Goal: Check status: Check status

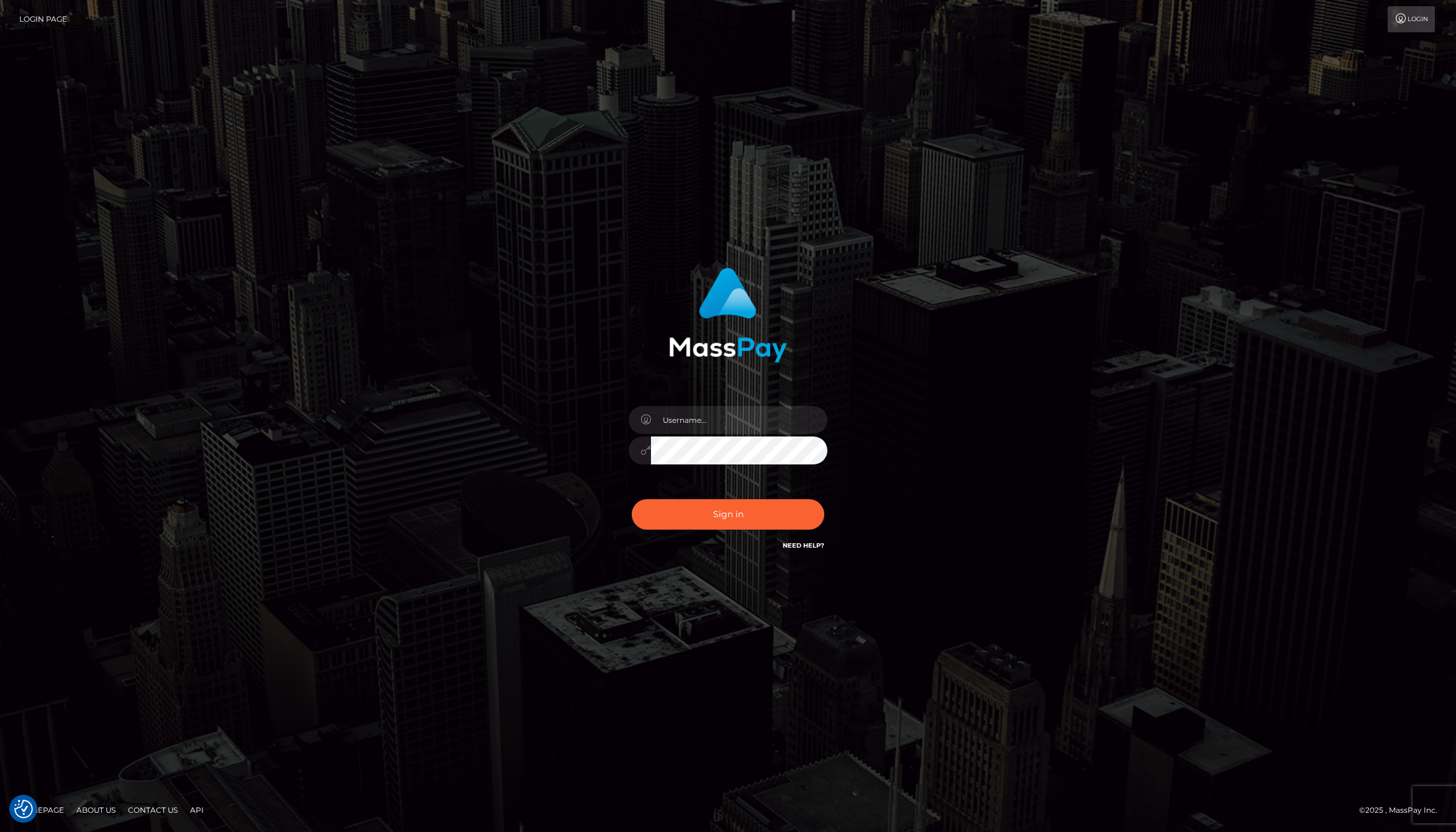
checkbox input "true"
click at [713, 434] on div at bounding box center [728, 444] width 217 height 95
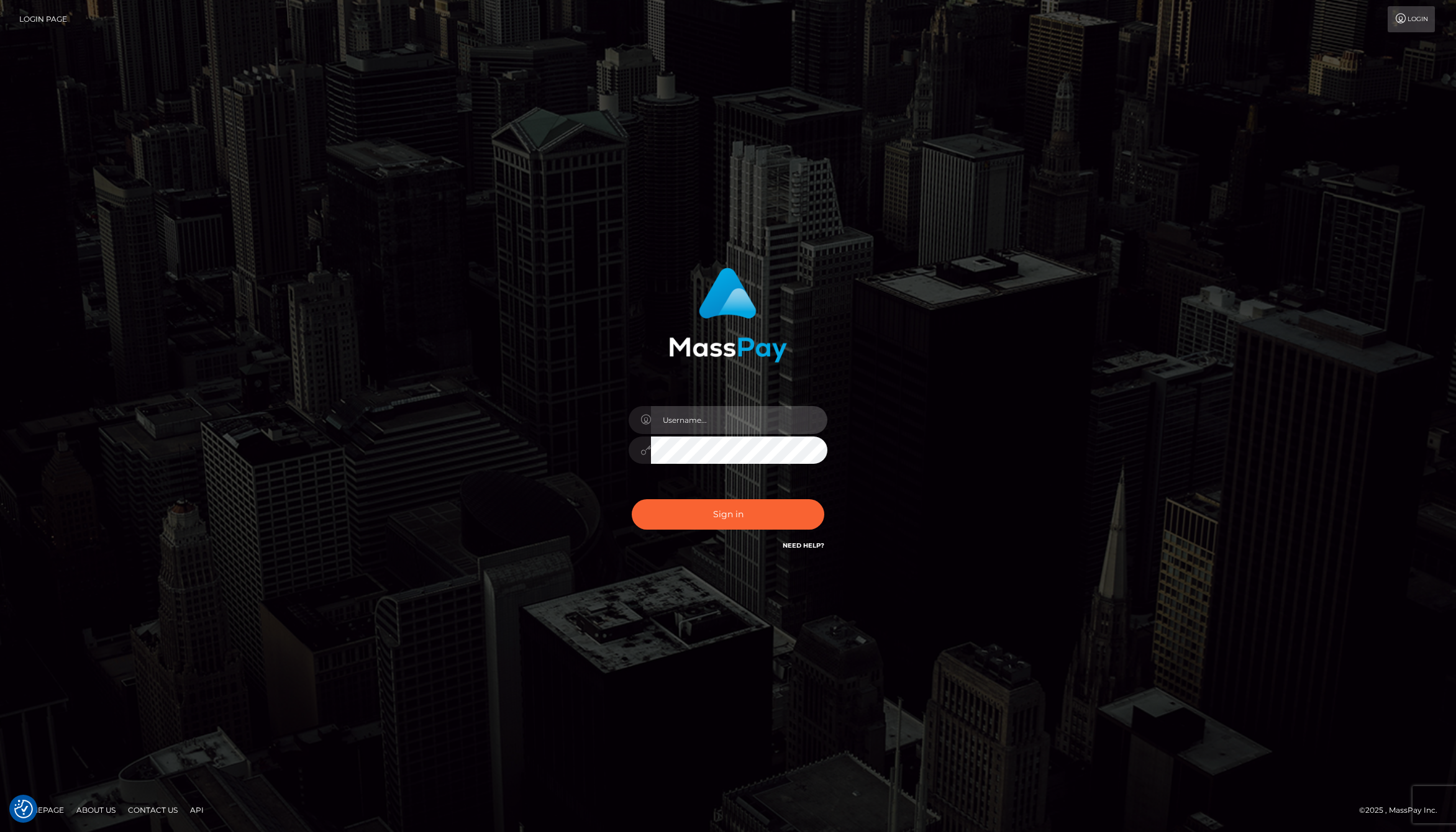
click at [727, 423] on input "text" at bounding box center [739, 420] width 176 height 28
click at [0, 831] on com-1password-button at bounding box center [0, 832] width 0 height 0
type input "jackson.whop"
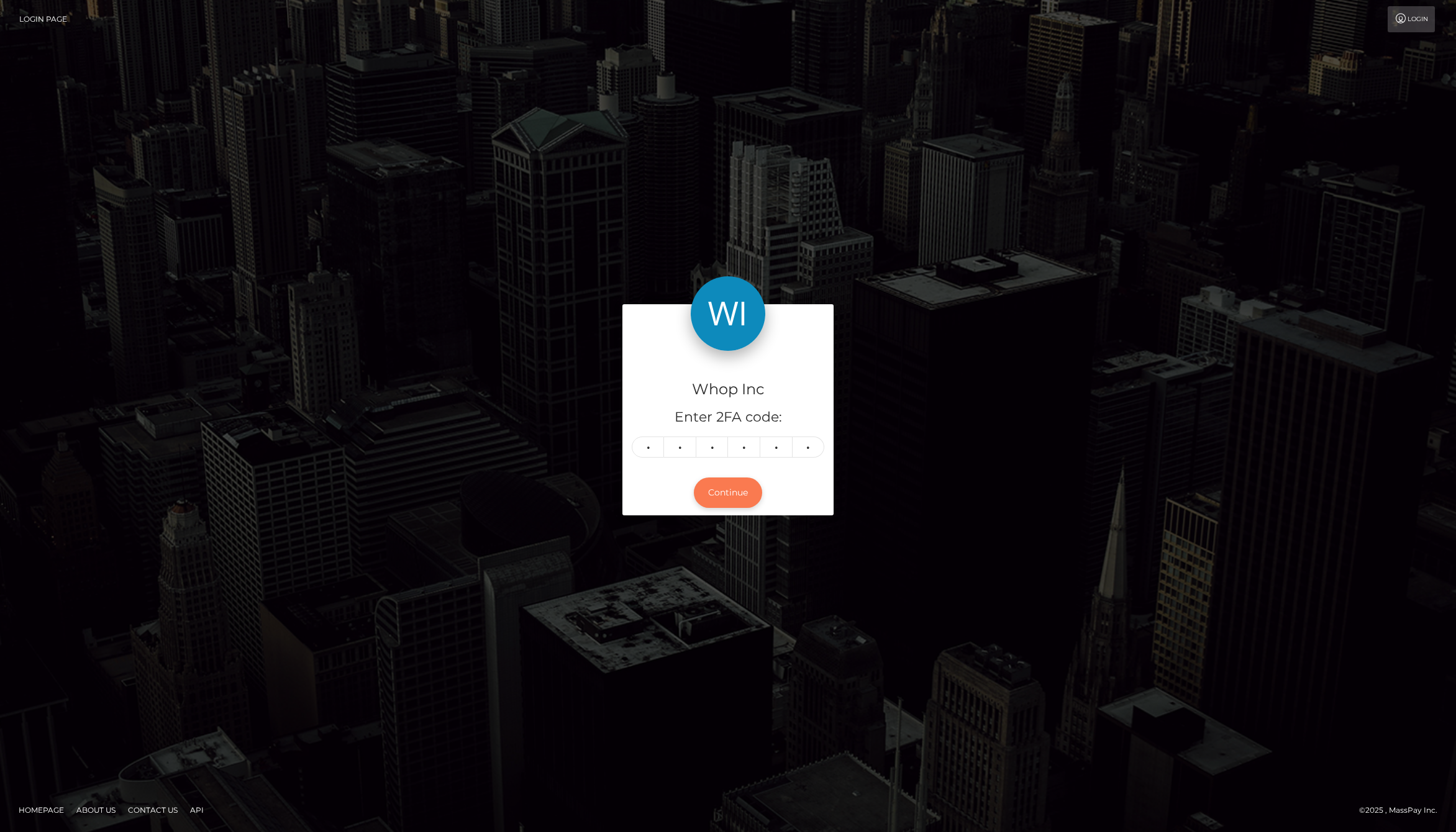
click at [740, 488] on button "Continue" at bounding box center [728, 493] width 68 height 31
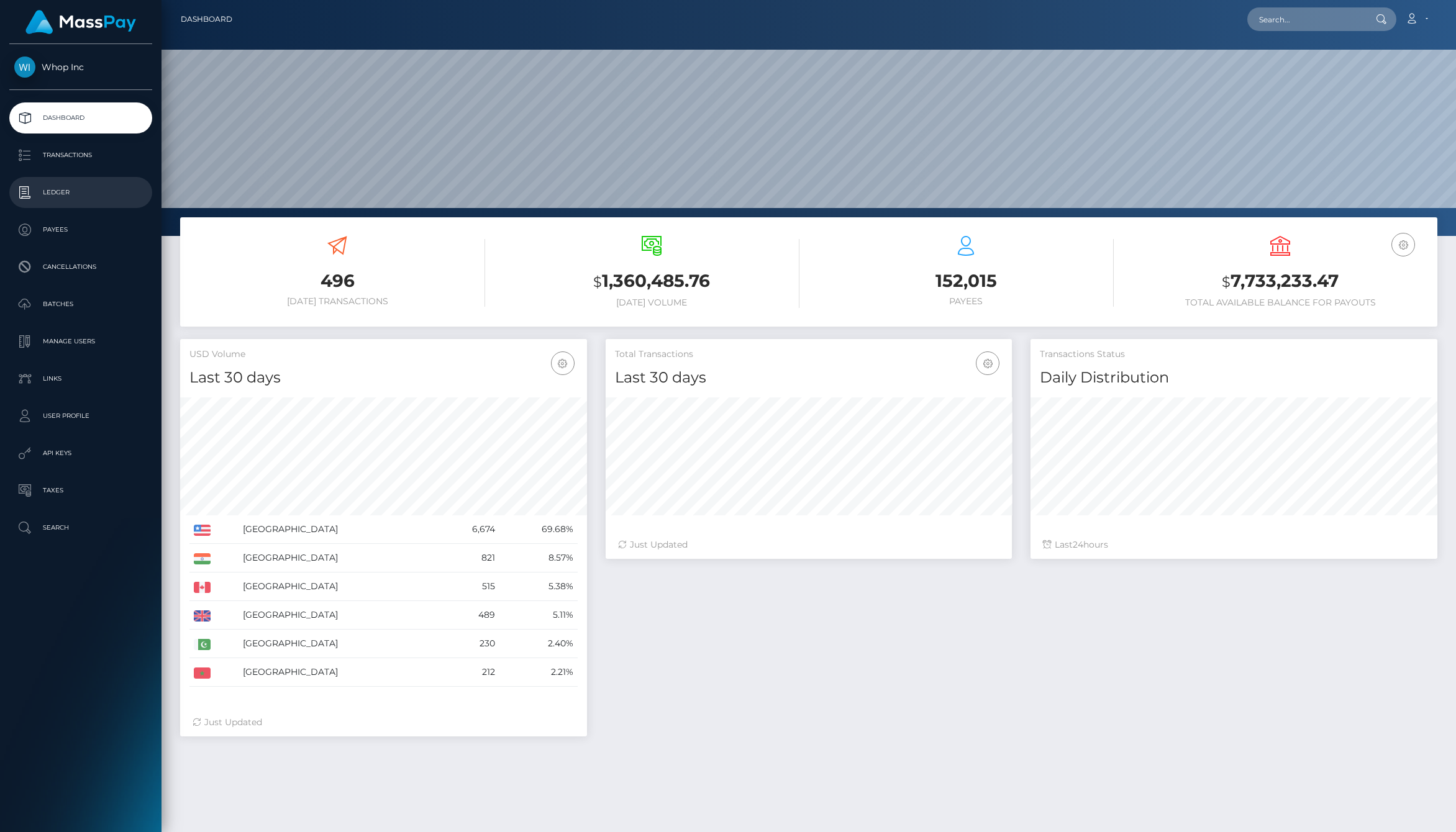
scroll to position [220, 407]
click at [66, 188] on p "Ledger" at bounding box center [81, 192] width 133 height 18
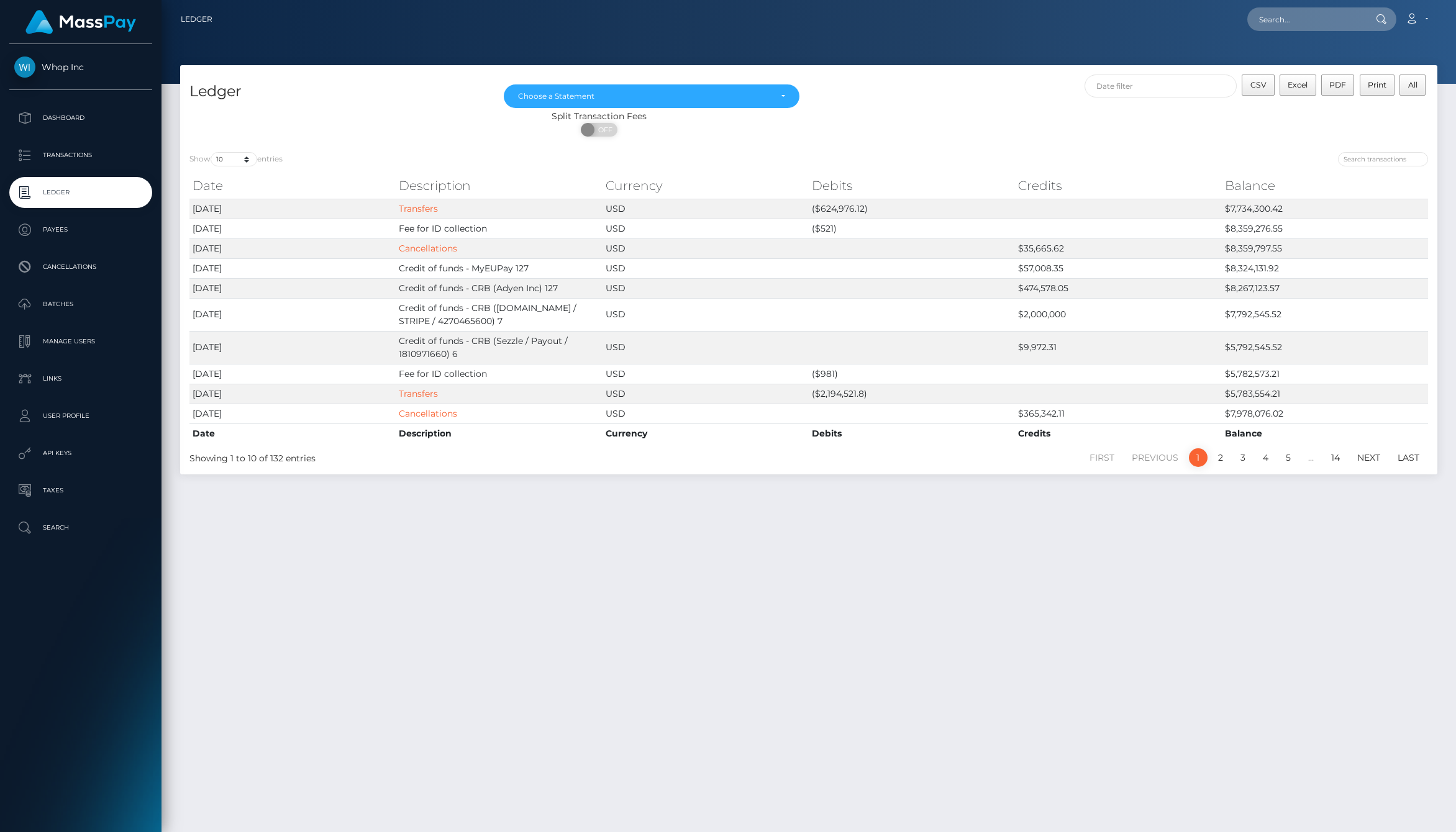
click at [76, 231] on p "Payees" at bounding box center [81, 229] width 133 height 18
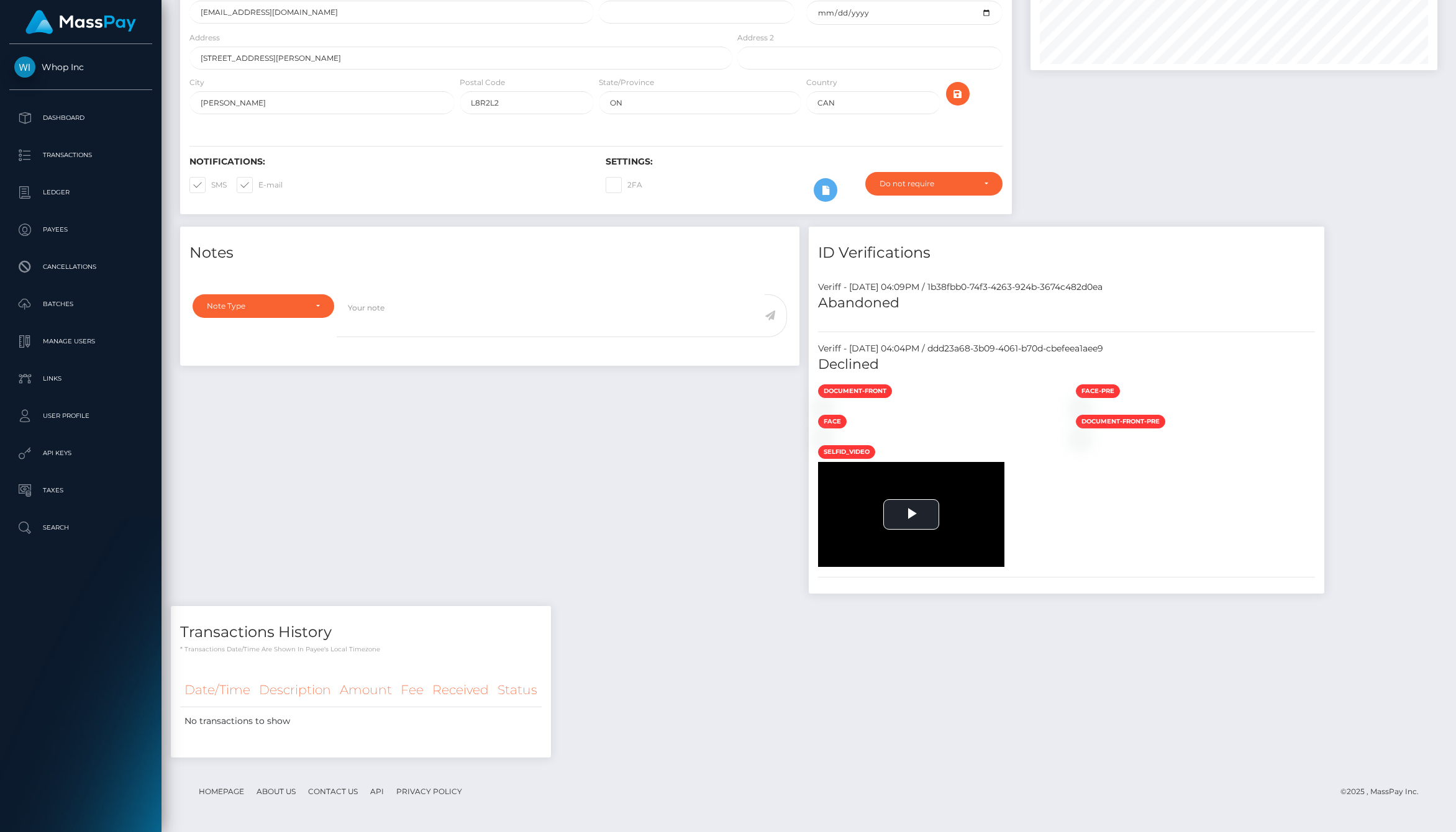
scroll to position [323, 0]
click at [818, 444] on img at bounding box center [823, 438] width 10 height 10
drag, startPoint x: 322, startPoint y: 321, endPoint x: 528, endPoint y: 328, distance: 206.1
click at [809, 328] on div "Veriff - August 11, 2025 04:09PM / 1b38fbb0-74f3-4263-924b-3674c482d0ea Abandon…" at bounding box center [1066, 433] width 515 height 322
click at [818, 355] on h5 "Declined" at bounding box center [1066, 364] width 497 height 19
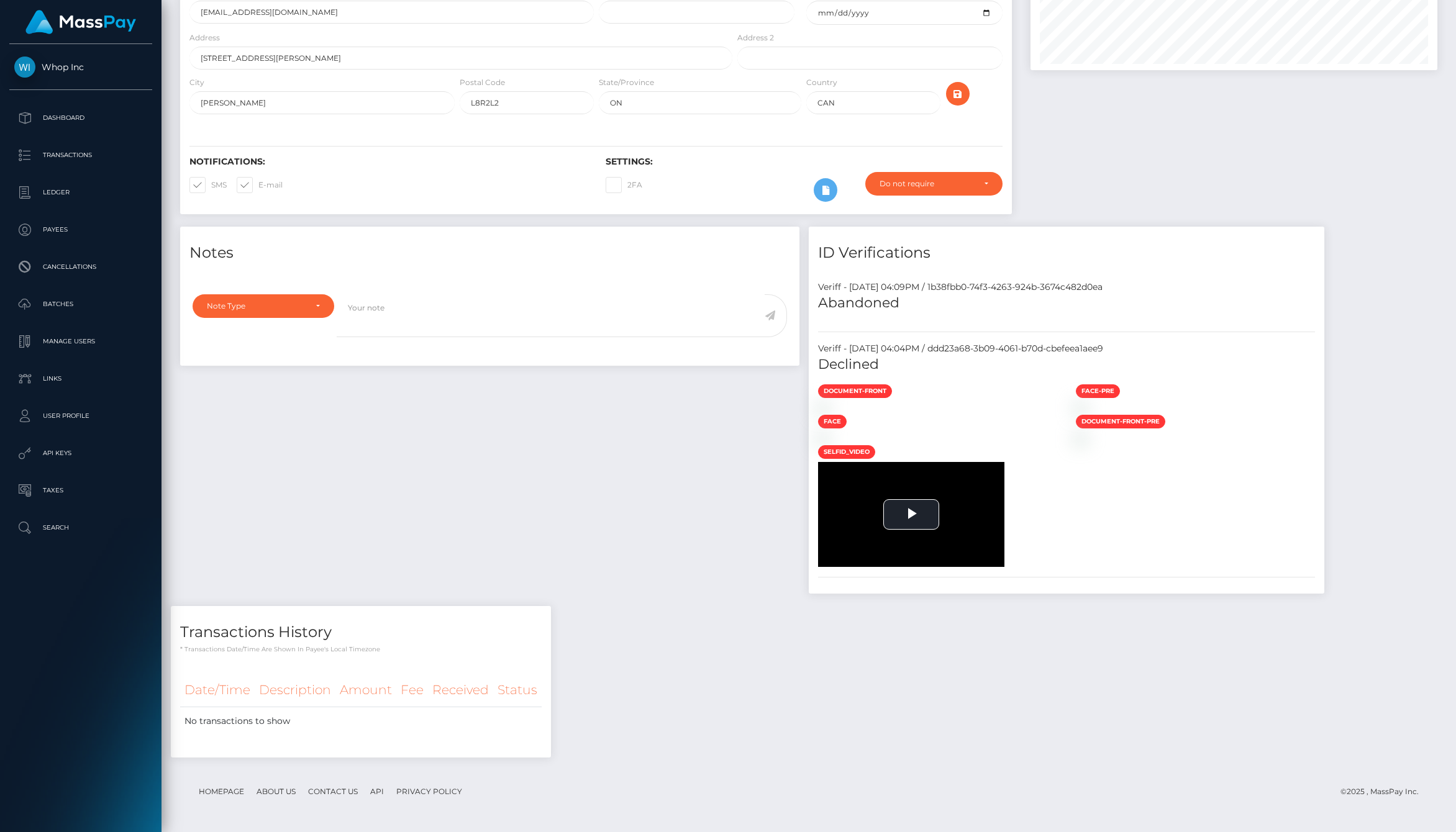
copy div "ddd23a68-3b09-4061-b70d-cbefeea1aee9"
drag, startPoint x: 533, startPoint y: 326, endPoint x: 324, endPoint y: 326, distance: 209.0
click at [809, 342] on div "Veriff - August 11, 2025 04:04PM / ddd23a68-3b09-4061-b70d-cbefeea1aee9" at bounding box center [1066, 348] width 515 height 13
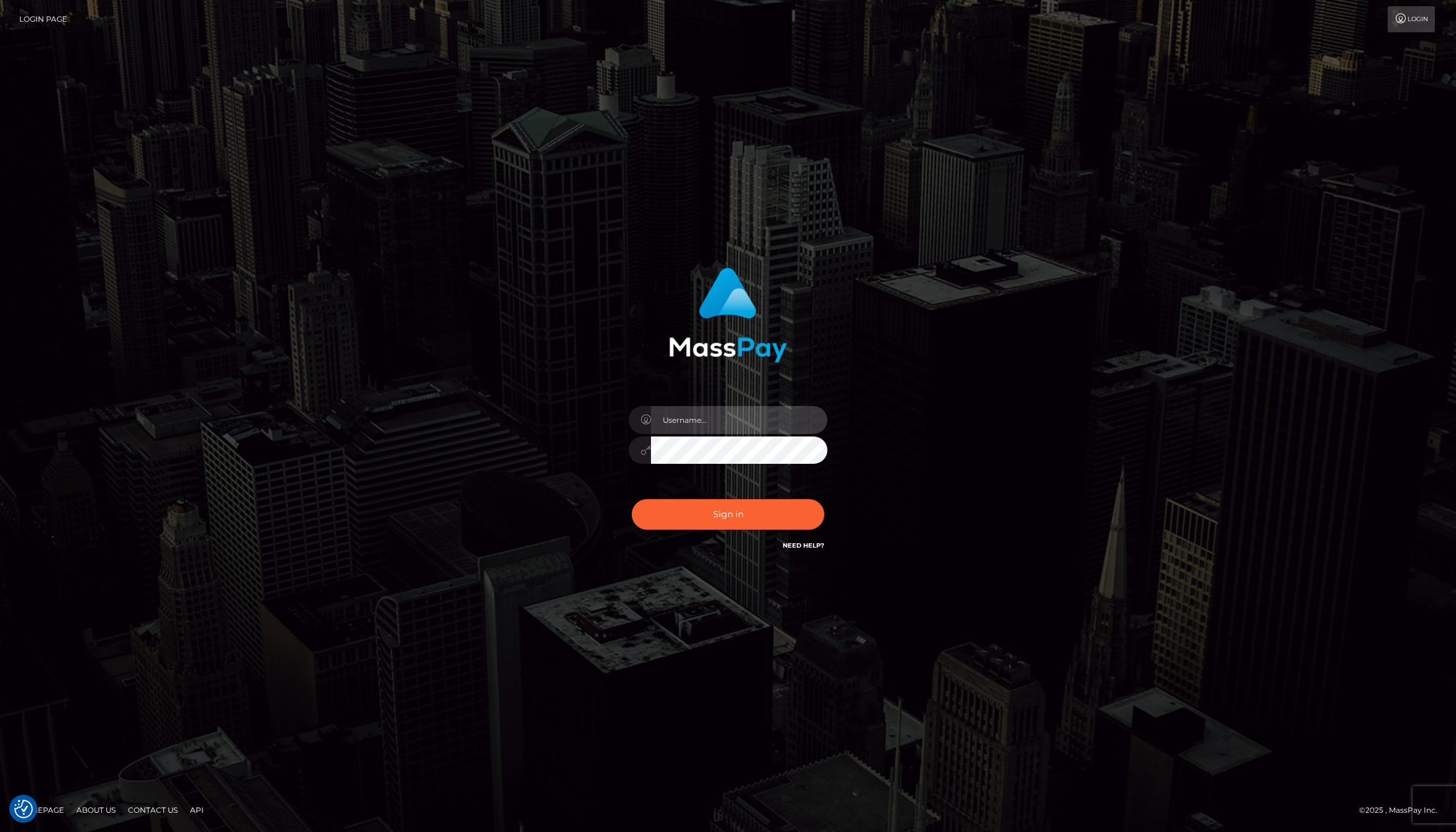
click at [700, 418] on input "text" at bounding box center [739, 420] width 176 height 28
type input "jackson.whop"
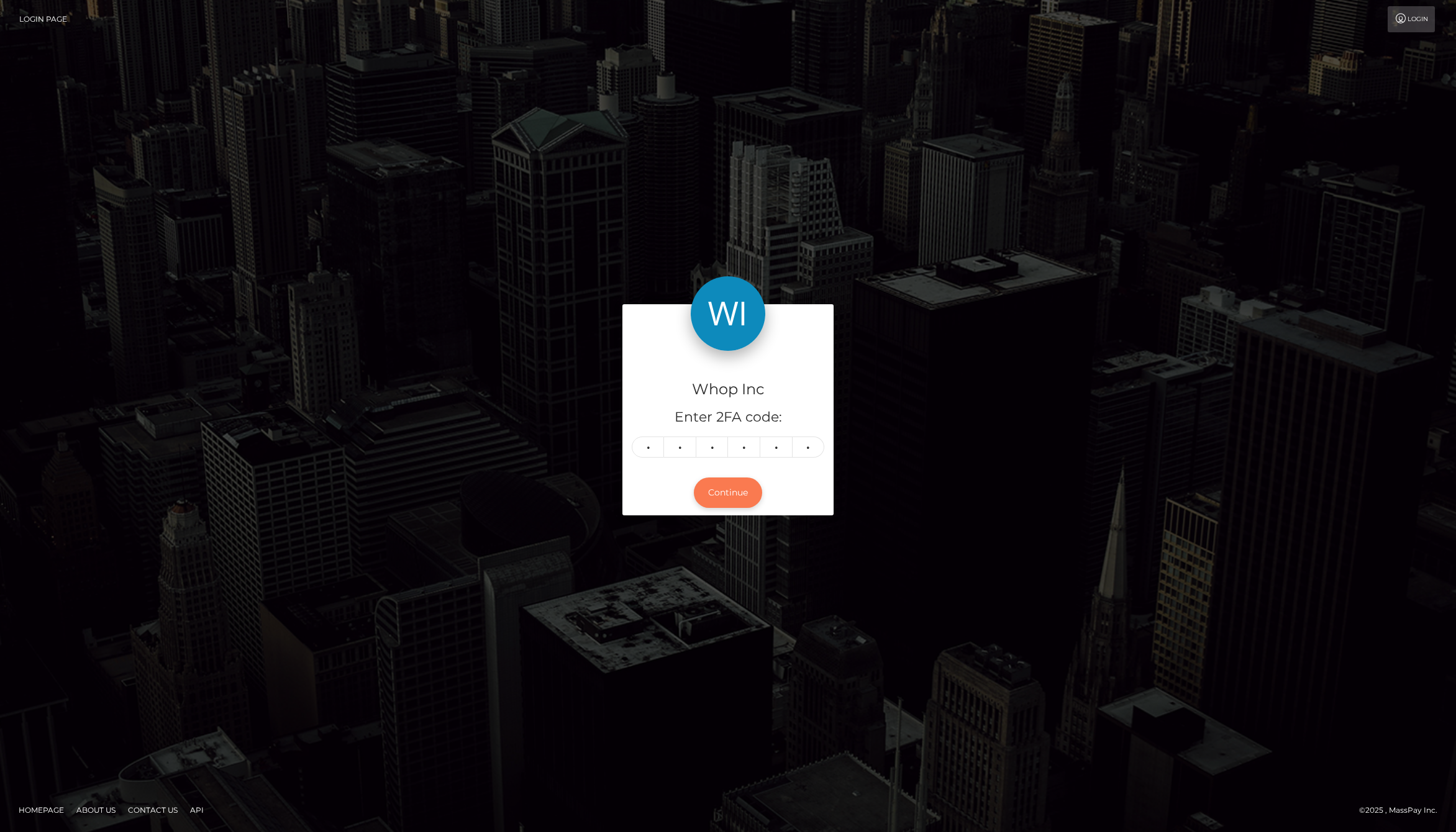
click at [703, 493] on button "Continue" at bounding box center [728, 493] width 68 height 31
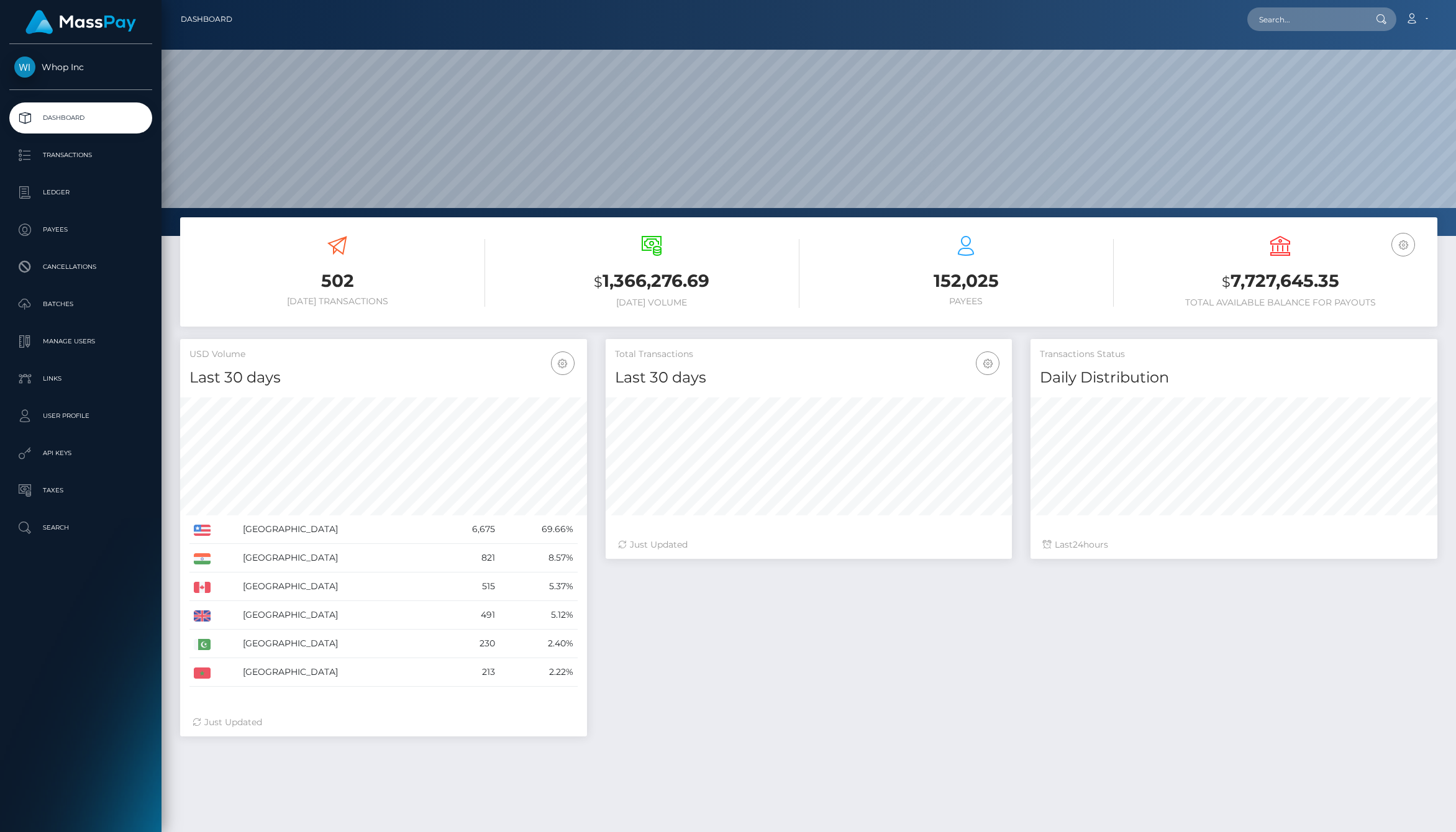
scroll to position [220, 407]
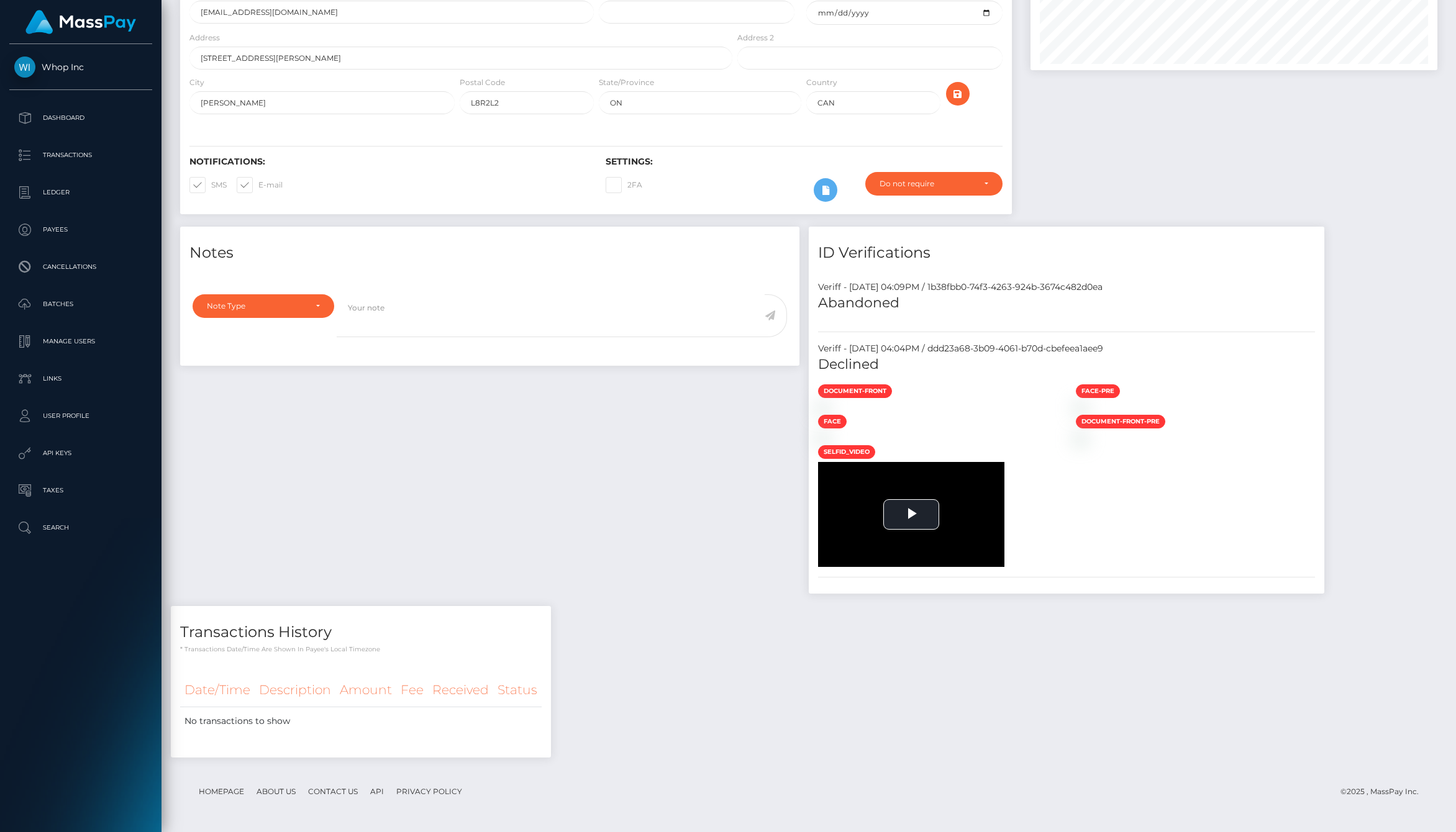
scroll to position [218, 0]
drag, startPoint x: 323, startPoint y: 427, endPoint x: 605, endPoint y: 428, distance: 282.0
click at [809, 355] on div "Veriff - August 11, 2025 04:04PM / ddd23a68-3b09-4061-b70d-cbefeea1aee9" at bounding box center [1066, 348] width 515 height 13
copy div "ddd23a68-3b09-4061-b70d-cbefeea1aee9"
drag, startPoint x: 324, startPoint y: 364, endPoint x: 523, endPoint y: 368, distance: 199.0
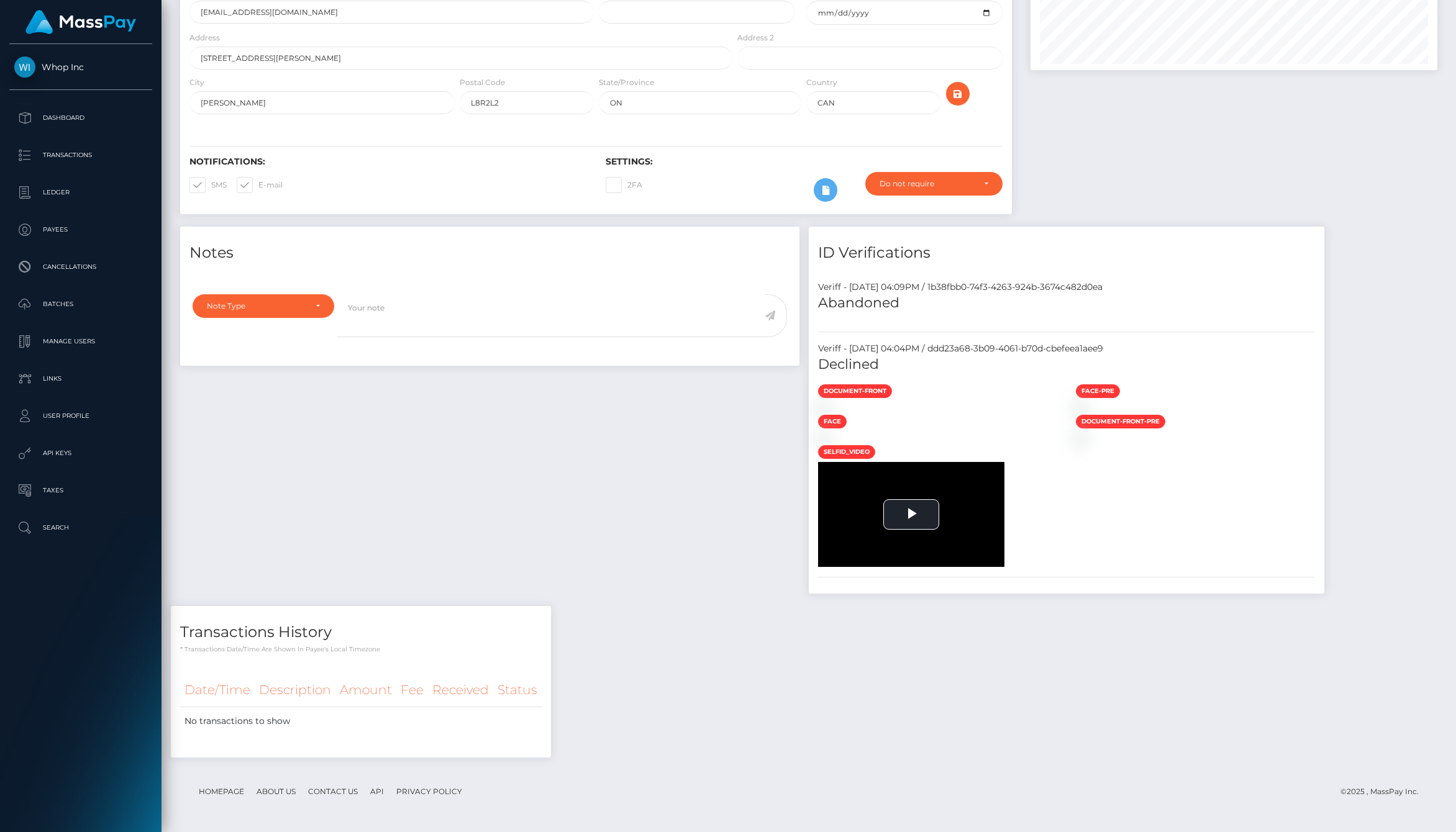
click at [809, 293] on div "Veriff - August 11, 2025 04:09PM / 1b38fbb0-74f3-4263-924b-3674c482d0ea" at bounding box center [1066, 287] width 515 height 13
copy div "1b38fbb0-74f3-4263-924b-3674c482d0ea"
click at [809, 414] on div at bounding box center [938, 407] width 258 height 13
click at [818, 413] on img at bounding box center [823, 408] width 10 height 10
